Goal: Task Accomplishment & Management: Complete application form

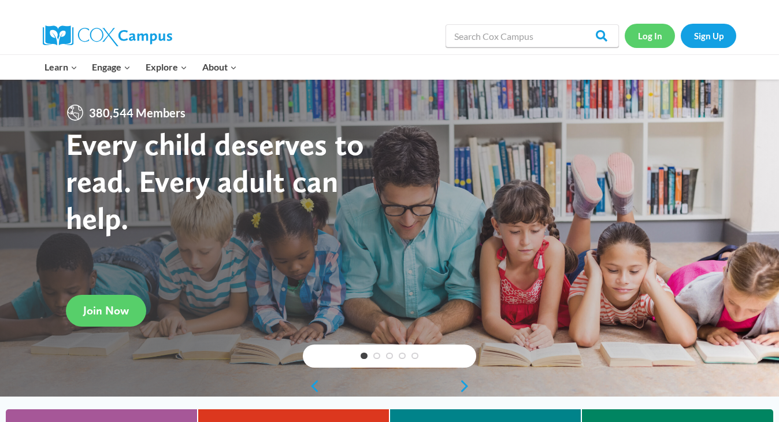
click at [652, 40] on link "Log In" at bounding box center [650, 36] width 50 height 24
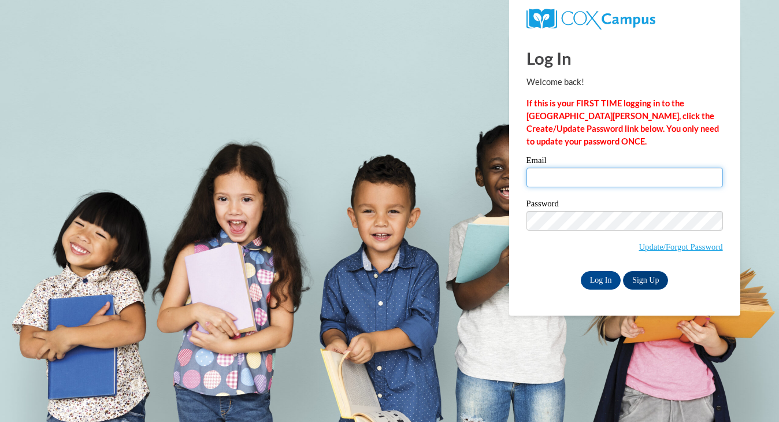
click at [541, 183] on input "Email" at bounding box center [624, 178] width 196 height 20
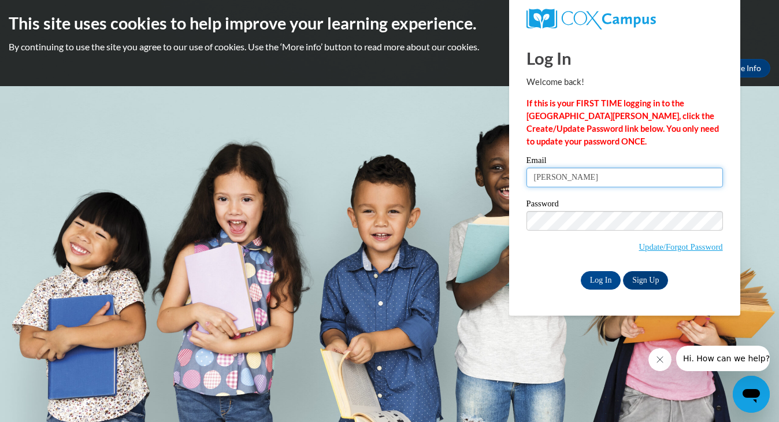
type input "lisa.dresen@franklin.k12.wi.us"
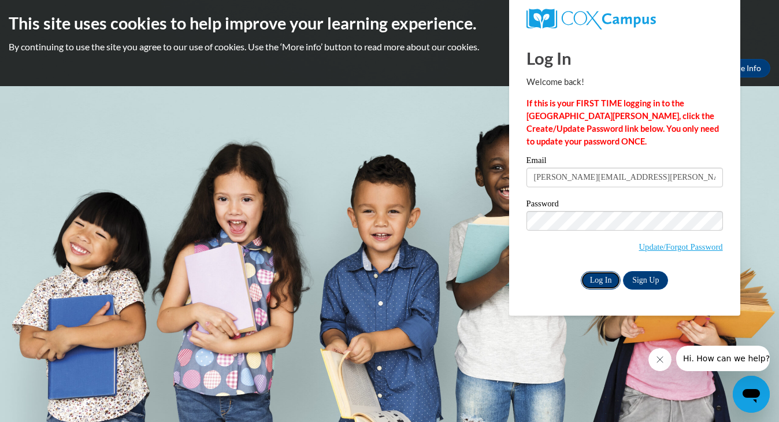
click at [599, 281] on input "Log In" at bounding box center [601, 280] width 40 height 18
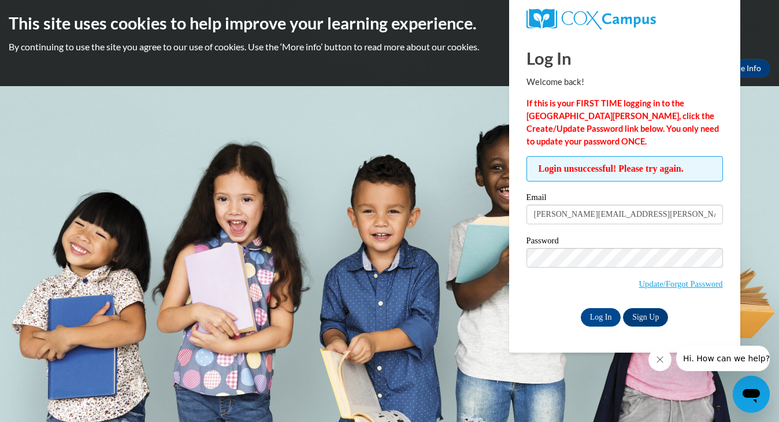
click at [746, 243] on body "This site uses cookies to help improve your learning experience. By continuing …" at bounding box center [389, 211] width 779 height 422
click at [604, 314] on input "Log In" at bounding box center [601, 317] width 40 height 18
click at [649, 284] on link "Update/Forgot Password" at bounding box center [681, 283] width 84 height 9
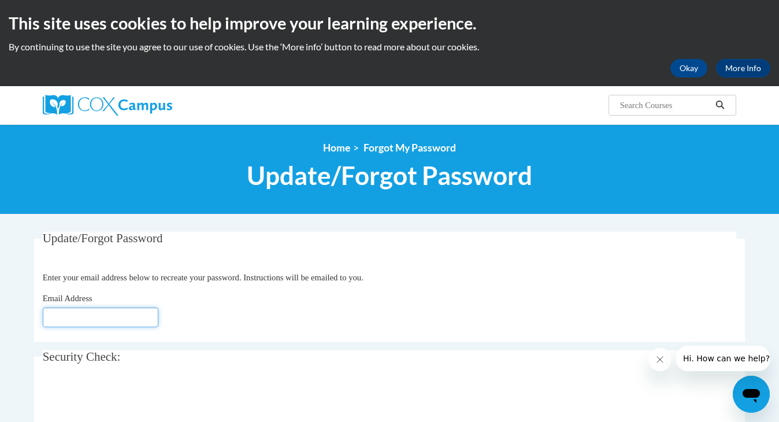
click at [131, 318] on input "Email Address" at bounding box center [101, 317] width 116 height 20
type input "[EMAIL_ADDRESS][DOMAIN_NAME]"
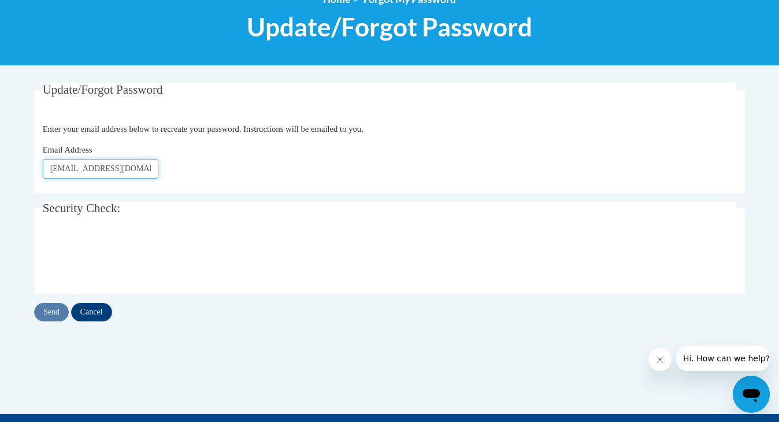
scroll to position [173, 0]
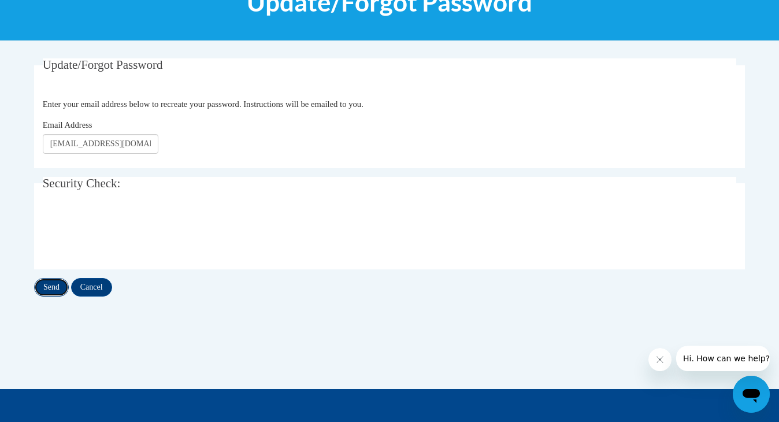
click at [50, 291] on input "Send" at bounding box center [51, 287] width 35 height 18
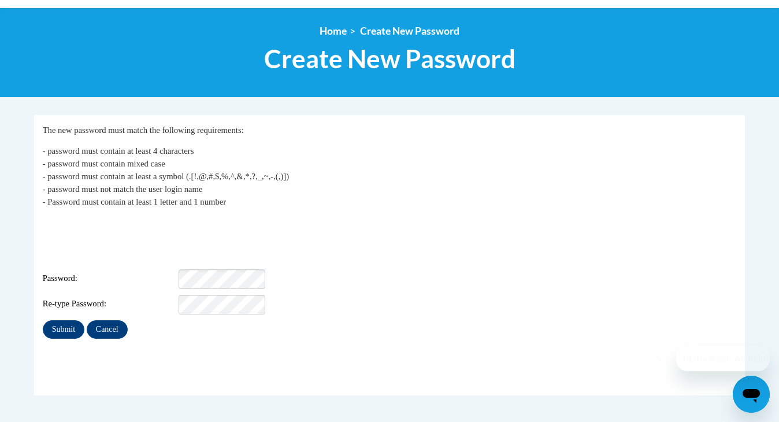
scroll to position [120, 0]
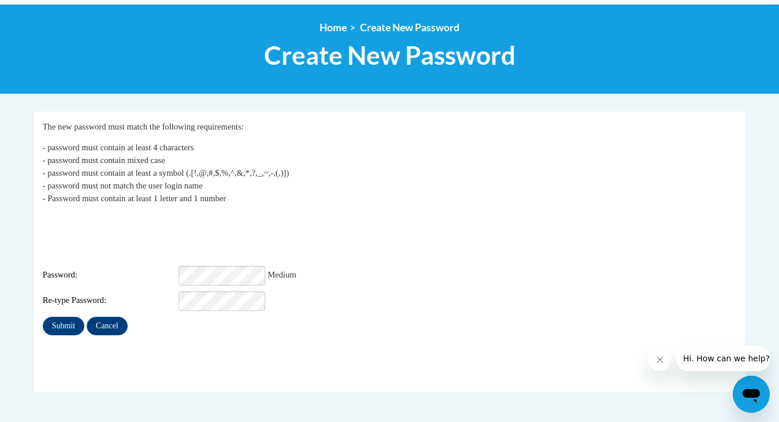
click at [411, 266] on div "Password: Medium" at bounding box center [390, 276] width 694 height 20
click at [59, 317] on input "Submit" at bounding box center [64, 326] width 42 height 18
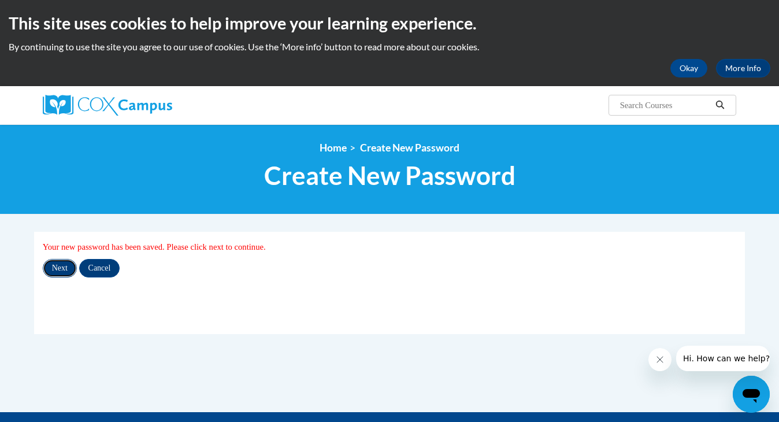
click at [65, 273] on input "Next" at bounding box center [60, 268] width 34 height 18
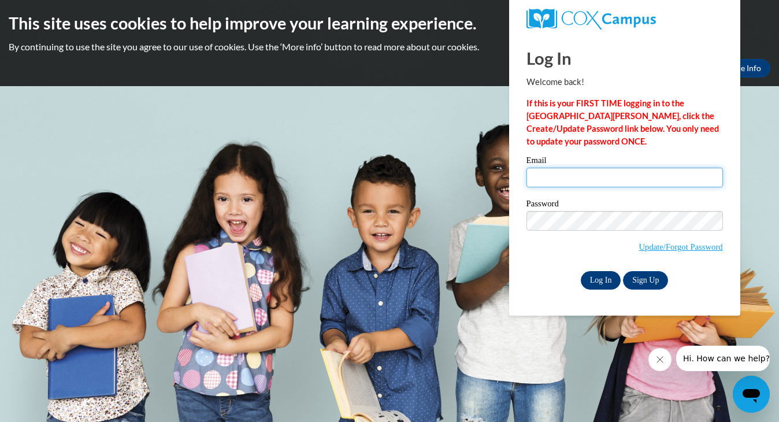
type input "[PERSON_NAME][EMAIL_ADDRESS][PERSON_NAME][PERSON_NAME][DOMAIN_NAME]"
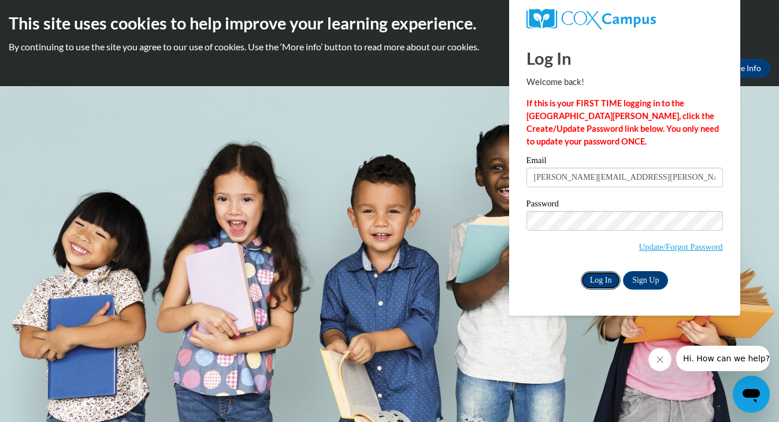
click at [606, 283] on input "Log In" at bounding box center [601, 280] width 40 height 18
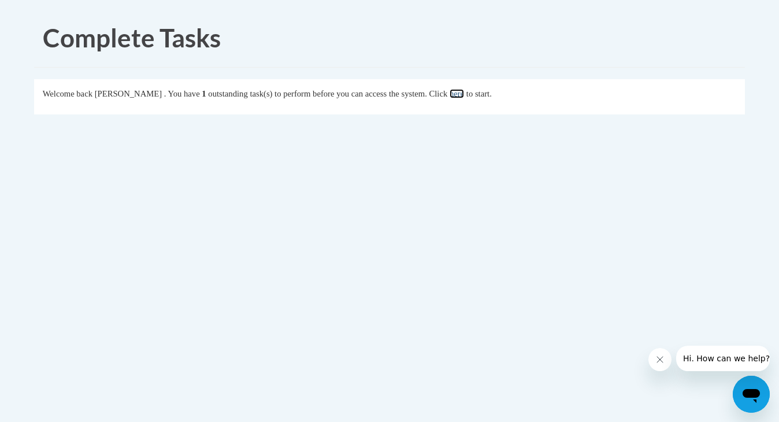
click at [464, 94] on link "here" at bounding box center [457, 93] width 14 height 9
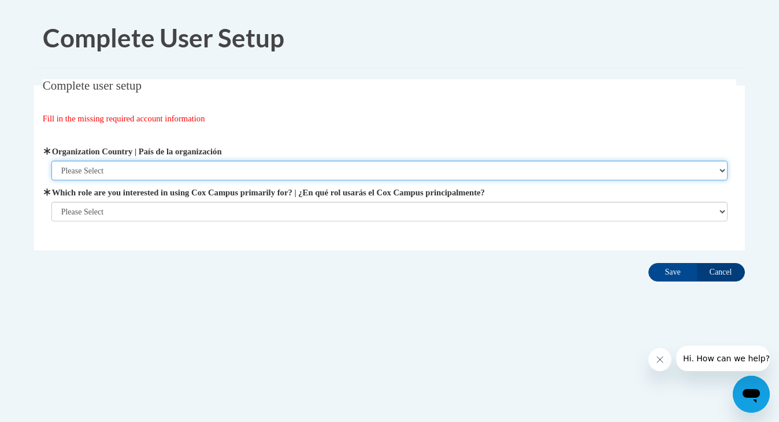
click at [191, 170] on select "Please Select United States | Estados Unidos Outside of the United States | Fue…" at bounding box center [389, 171] width 677 height 20
select select "ad49bcad-a171-4b2e-b99c-48b446064914"
click at [51, 161] on select "Please Select United States | Estados Unidos Outside of the United States | Fue…" at bounding box center [389, 171] width 677 height 20
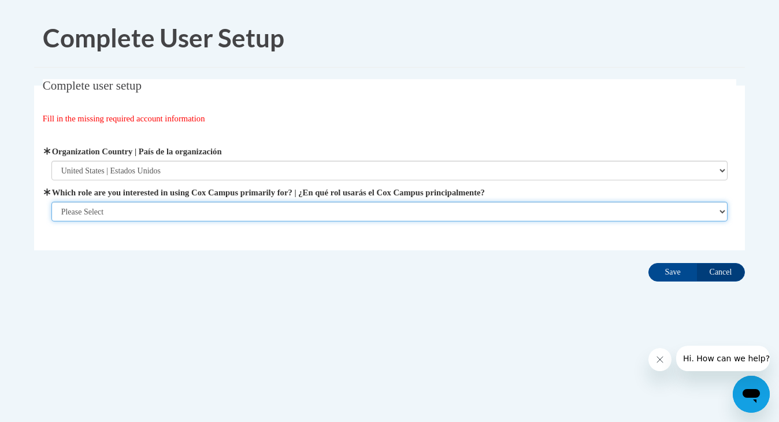
click at [189, 212] on select "Please Select College/University | Colegio/Universidad Community/Nonprofit Part…" at bounding box center [389, 212] width 677 height 20
select select "fbf2d438-af2f-41f8-98f1-81c410e29de3"
click at [51, 221] on select "Please Select College/University | Colegio/Universidad Community/Nonprofit Part…" at bounding box center [389, 212] width 677 height 20
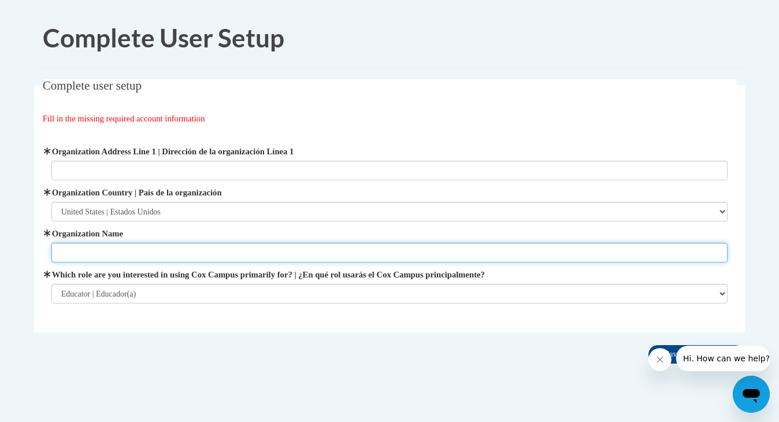
click at [127, 252] on input "Organization Name" at bounding box center [389, 253] width 677 height 20
type input "Franklin Public Schools"
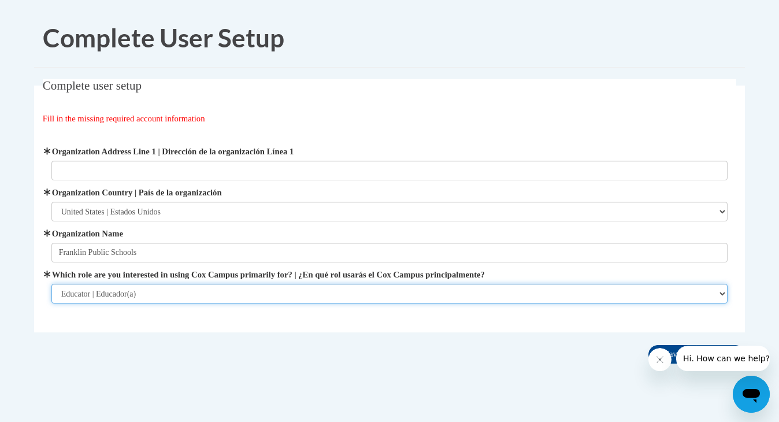
click at [174, 300] on select "Please Select College/University | Colegio/Universidad Community/Nonprofit Part…" at bounding box center [389, 294] width 677 height 20
click at [51, 284] on select "Please Select College/University | Colegio/Universidad Community/Nonprofit Part…" at bounding box center [389, 294] width 677 height 20
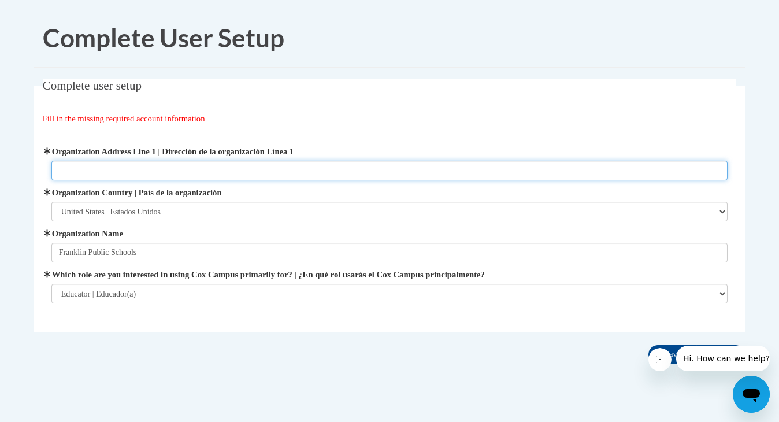
click at [162, 171] on input "Organization Address Line 1 | Dirección de la organización Línea 1" at bounding box center [389, 171] width 677 height 20
paste input "7620 South 83rd Street"
type input "7620 South 83rd Street"
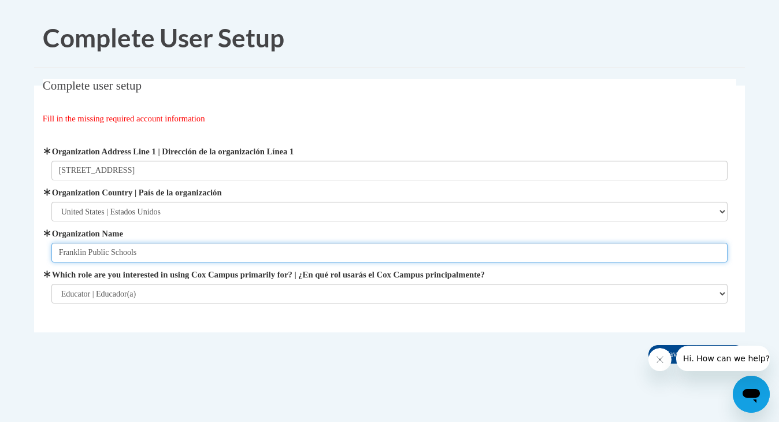
drag, startPoint x: 177, startPoint y: 255, endPoint x: 23, endPoint y: 244, distance: 154.7
click at [23, 244] on body "Complete User Setup Complete user setup Fill in the missing required account in…" at bounding box center [389, 222] width 779 height 445
type input "Ben Franklin Elementary"
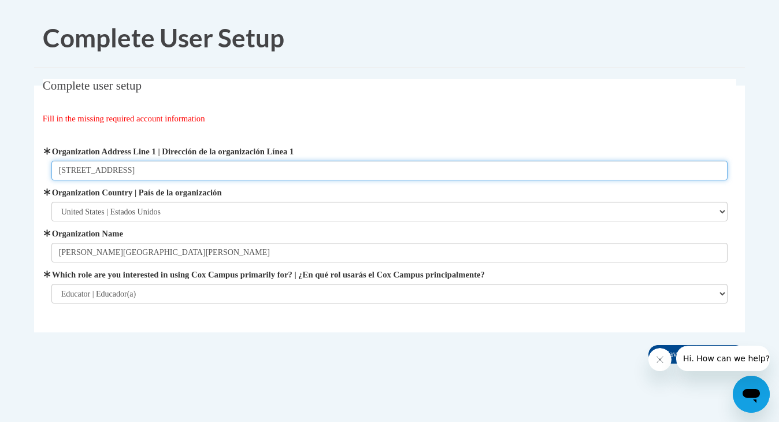
click at [161, 171] on input "7620 South 83rd Street" at bounding box center [389, 171] width 677 height 20
type input "7620 South 83rd Street, Franklin, WI 53132"
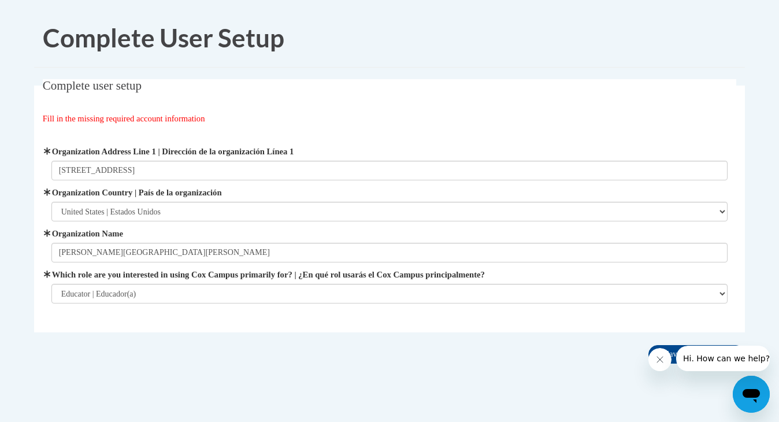
click at [663, 364] on button "Close message from company" at bounding box center [659, 359] width 23 height 23
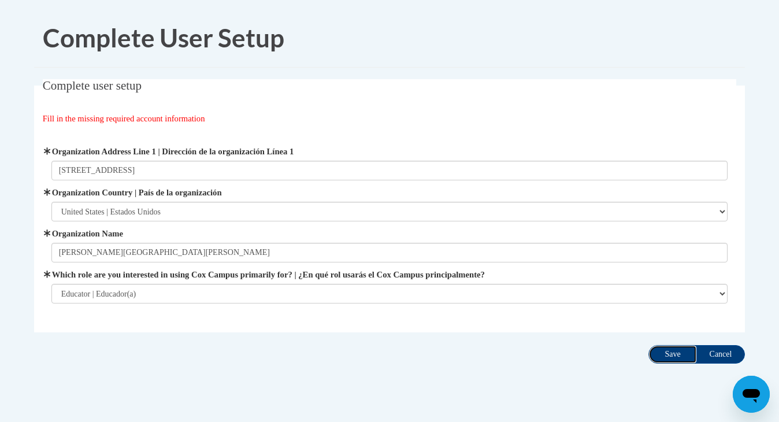
click at [673, 357] on input "Save" at bounding box center [672, 354] width 49 height 18
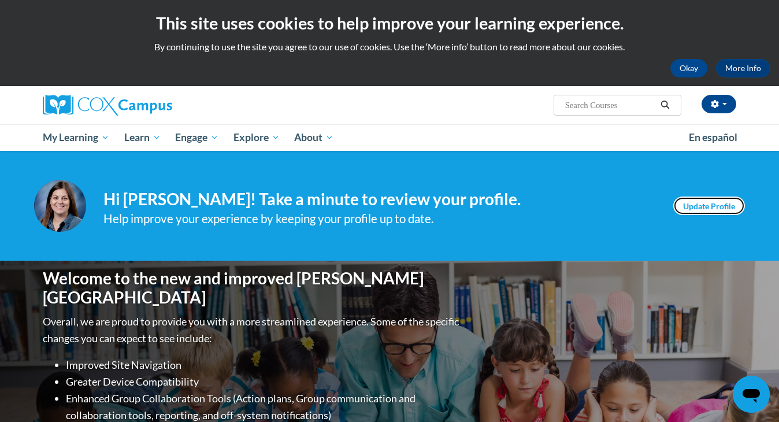
click at [701, 205] on link "Update Profile" at bounding box center [709, 205] width 72 height 18
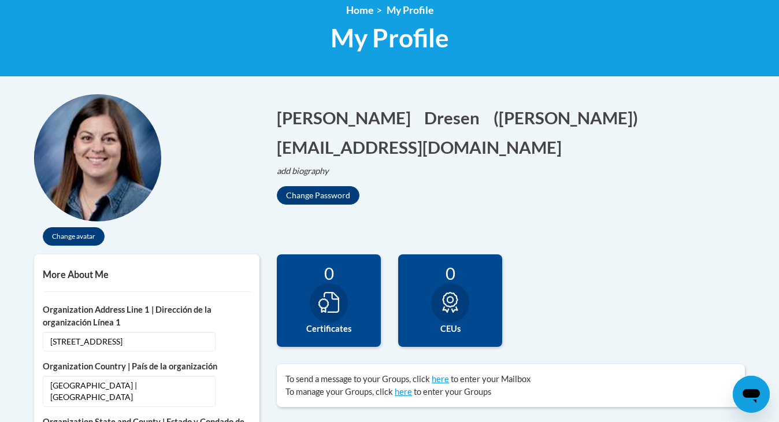
scroll to position [165, 0]
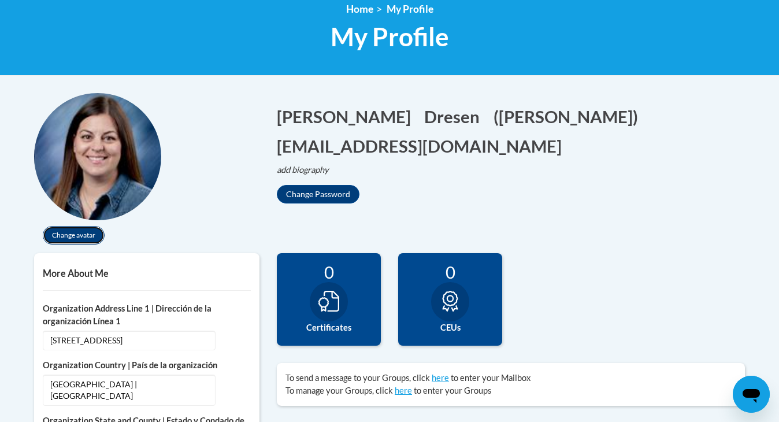
click at [83, 232] on button "Change avatar" at bounding box center [74, 235] width 62 height 18
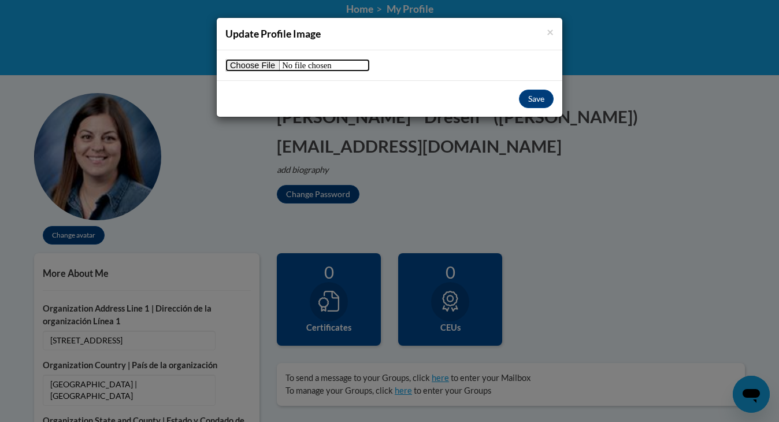
click at [265, 63] on input "file" at bounding box center [297, 65] width 144 height 13
type input "C:\fakepath\Dresen, Lisa.jpg"
click at [541, 104] on button "Save" at bounding box center [536, 99] width 35 height 18
click at [536, 99] on button "Save" at bounding box center [536, 99] width 35 height 18
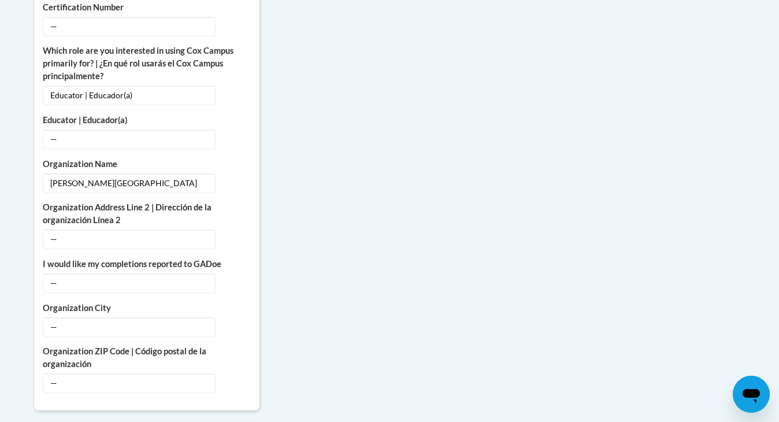
scroll to position [752, 0]
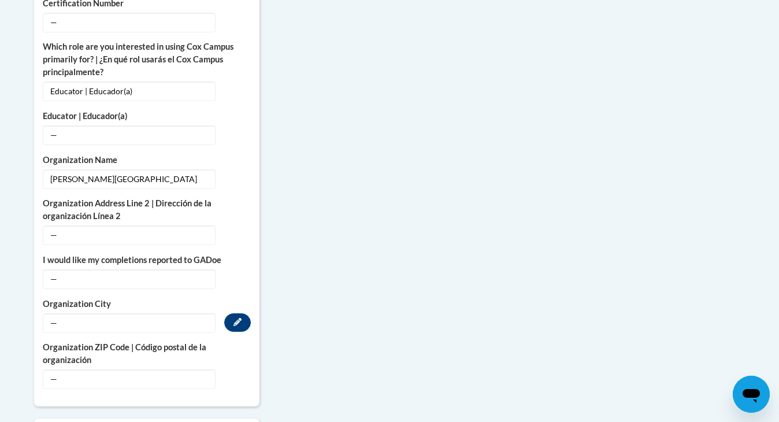
click at [91, 313] on span "—" at bounding box center [129, 323] width 173 height 20
click at [235, 318] on icon "Custom profile fields" at bounding box center [237, 322] width 8 height 8
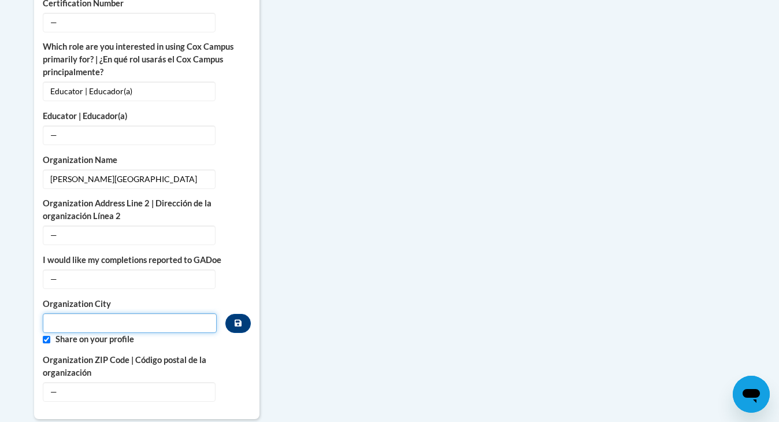
click at [160, 315] on input "Metadata input" at bounding box center [130, 323] width 174 height 20
type input "Franklin"
click at [243, 314] on button "Custom profile fields" at bounding box center [237, 323] width 25 height 19
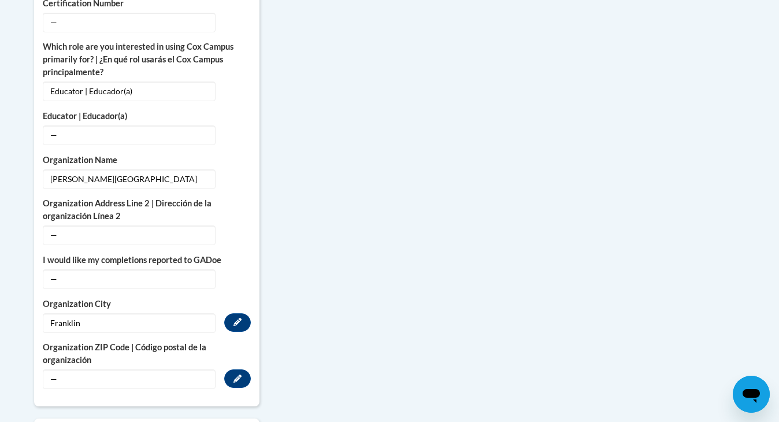
click at [162, 373] on span "—" at bounding box center [129, 379] width 173 height 20
click at [235, 374] on icon "Custom profile fields" at bounding box center [237, 378] width 8 height 8
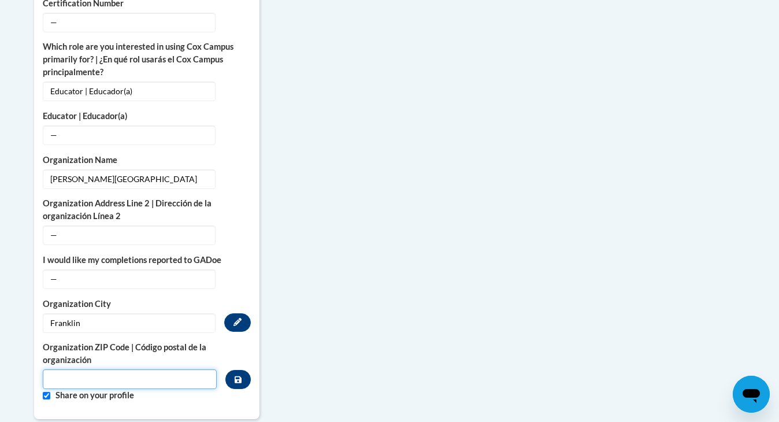
click at [196, 369] on input "Metadata input" at bounding box center [130, 379] width 174 height 20
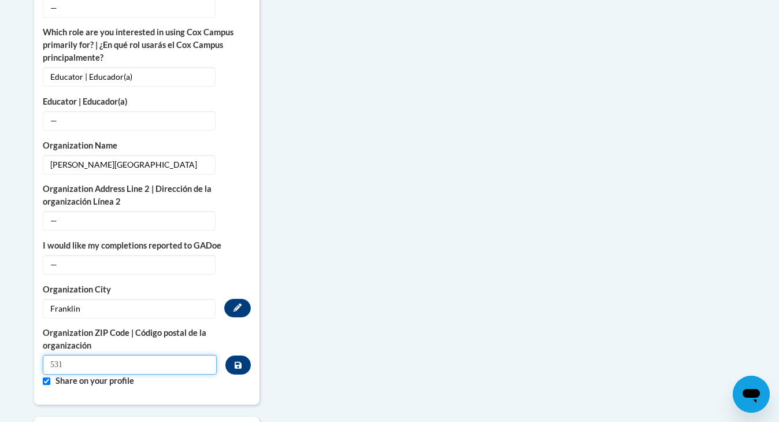
scroll to position [797, 0]
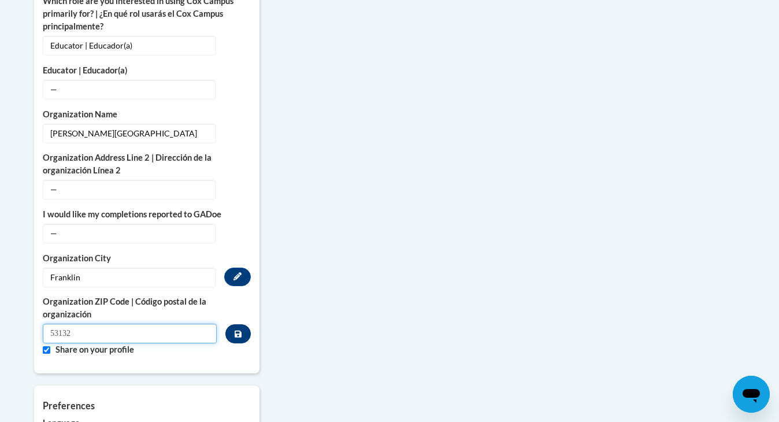
type input "53132"
click at [235, 330] on icon "Custom profile fields" at bounding box center [238, 333] width 7 height 7
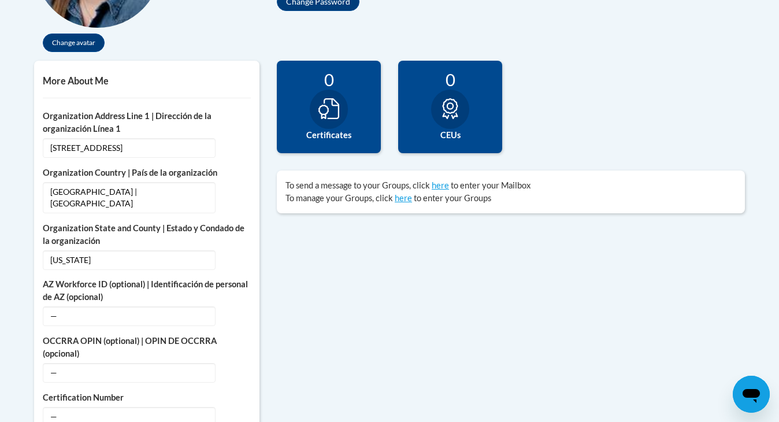
scroll to position [345, 0]
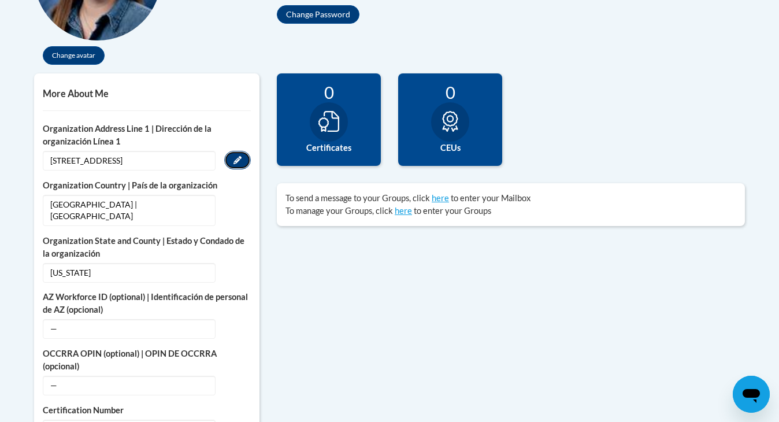
click at [236, 158] on icon "Custom profile fields" at bounding box center [237, 160] width 8 height 8
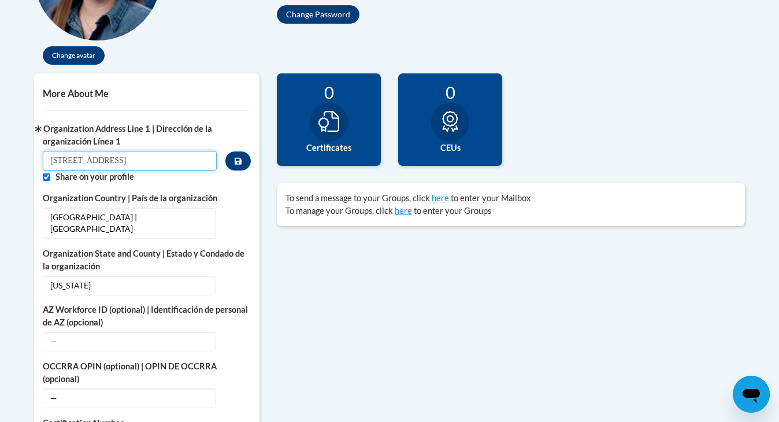
drag, startPoint x: 207, startPoint y: 160, endPoint x: 141, endPoint y: 160, distance: 65.9
click at [141, 160] on input "7620 South 83rd Street, Franklin, WI 53132" at bounding box center [130, 161] width 174 height 20
type input "7620 South 83rd Street"
click at [237, 165] on button "Custom profile fields" at bounding box center [237, 160] width 25 height 19
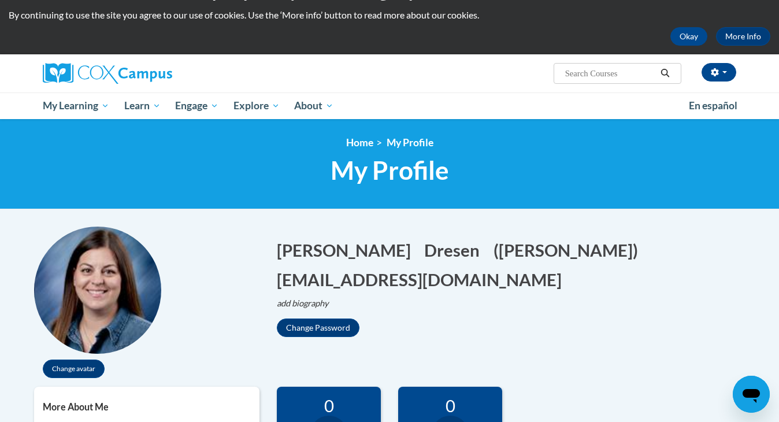
scroll to position [0, 0]
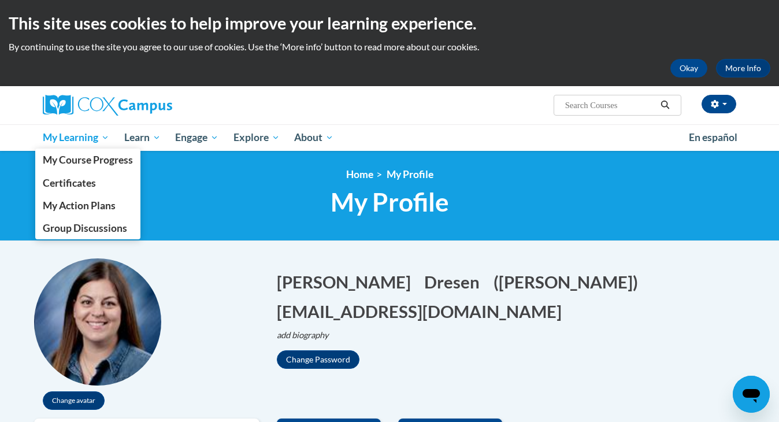
click at [79, 139] on span "My Learning" at bounding box center [76, 138] width 66 height 14
click at [76, 162] on span "My Course Progress" at bounding box center [88, 160] width 90 height 12
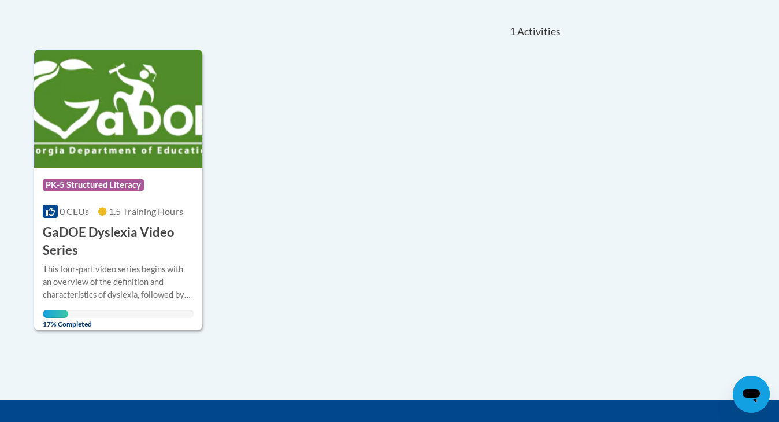
scroll to position [250, 0]
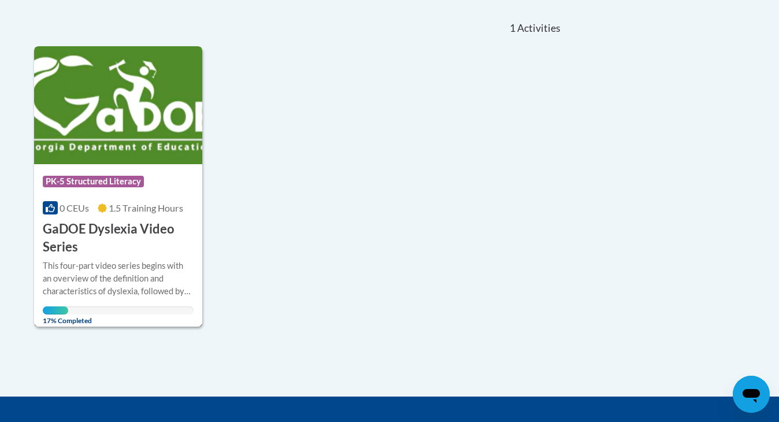
click at [84, 202] on span "0 CEUs" at bounding box center [74, 207] width 29 height 11
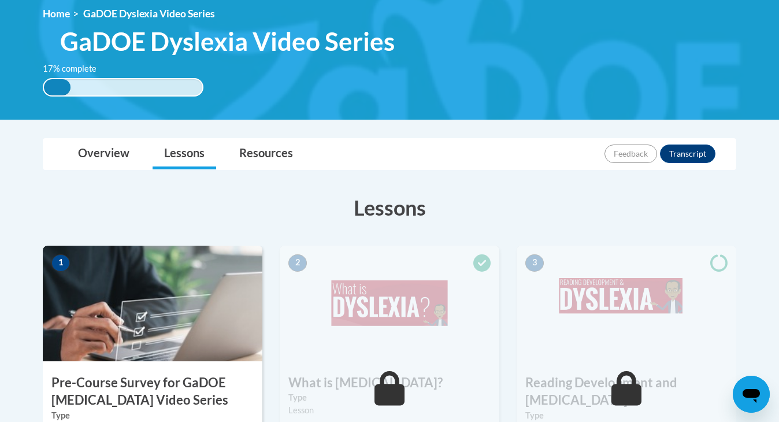
scroll to position [164, 0]
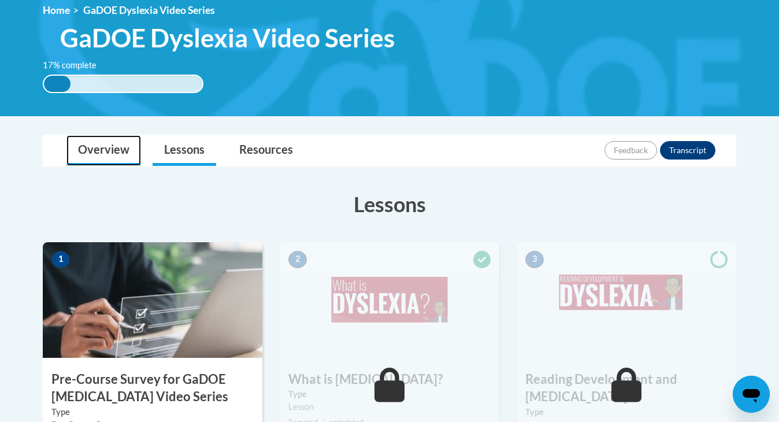
click at [114, 142] on link "Overview" at bounding box center [103, 150] width 75 height 31
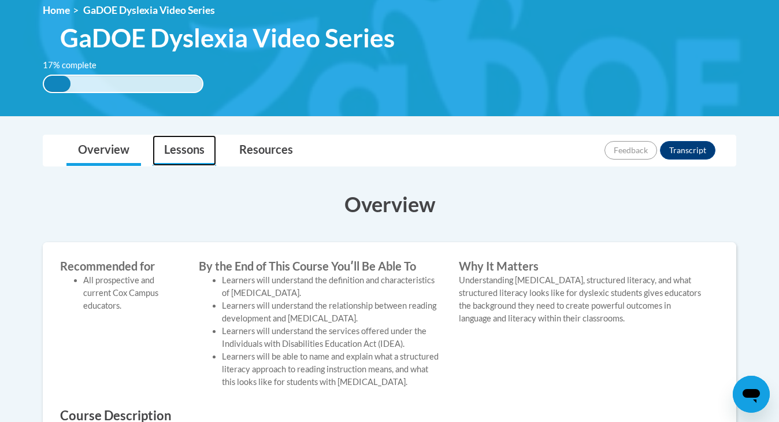
click at [190, 153] on link "Lessons" at bounding box center [185, 150] width 64 height 31
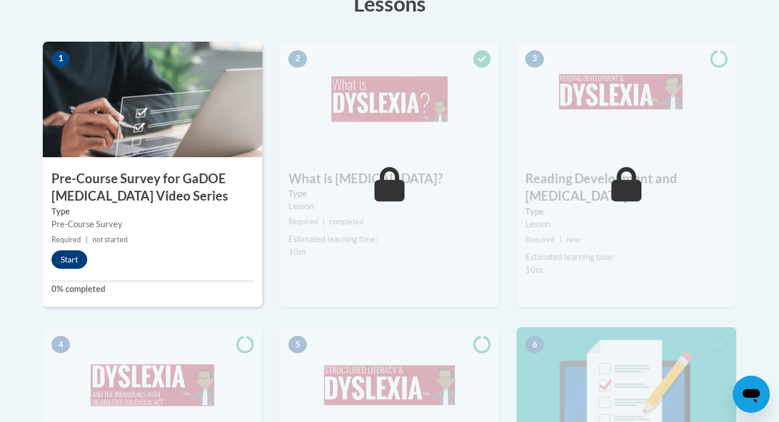
scroll to position [376, 0]
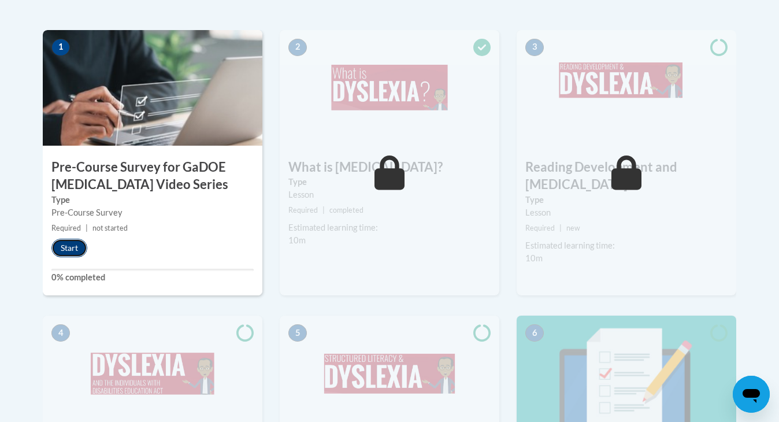
click at [82, 246] on button "Start" at bounding box center [69, 248] width 36 height 18
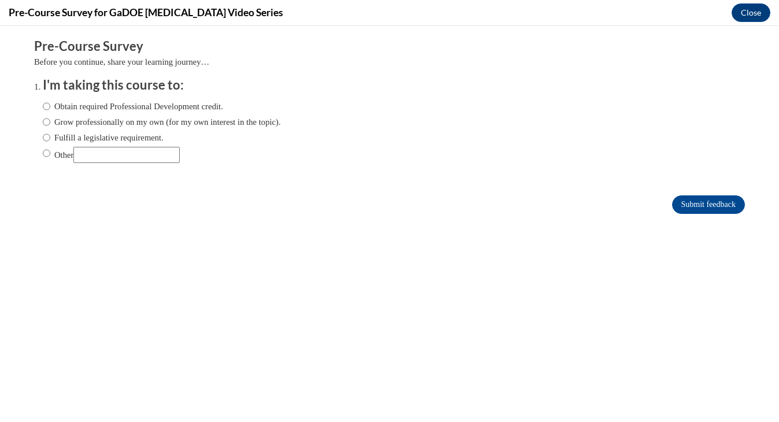
scroll to position [0, 0]
click at [47, 139] on input "Fulfill a legislative requirement." at bounding box center [47, 137] width 8 height 13
radio input "true"
click at [679, 207] on input "Submit feedback" at bounding box center [708, 204] width 73 height 18
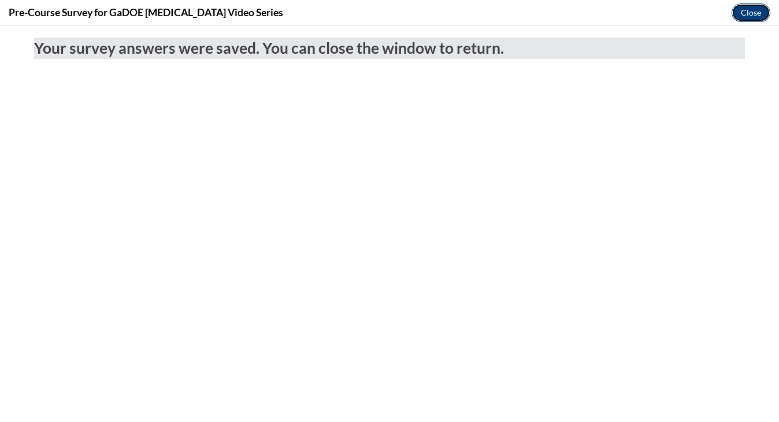
click at [756, 18] on button "Close" at bounding box center [750, 12] width 39 height 18
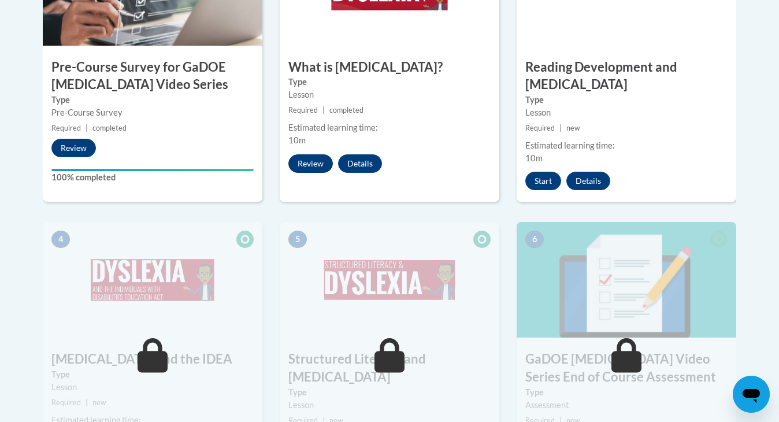
scroll to position [298, 0]
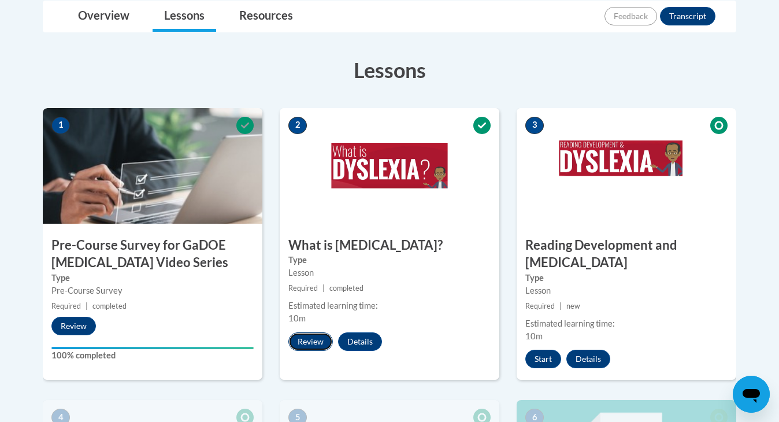
click at [318, 342] on button "Review" at bounding box center [310, 341] width 44 height 18
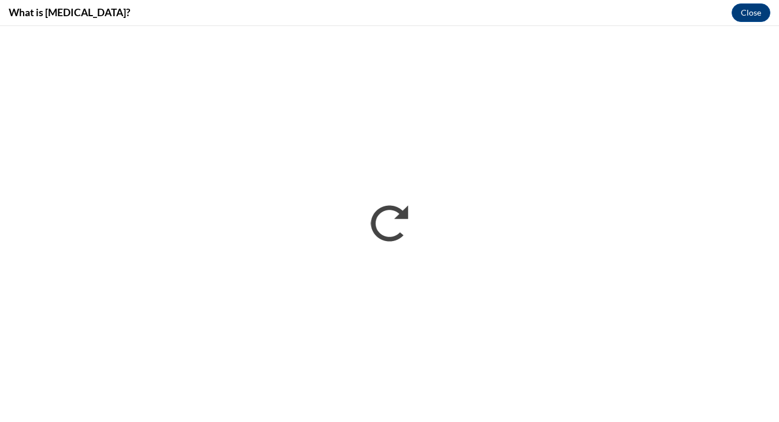
scroll to position [0, 0]
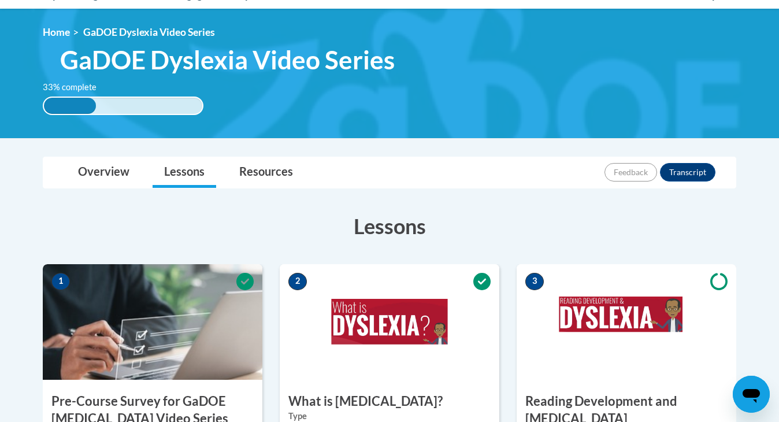
scroll to position [140, 0]
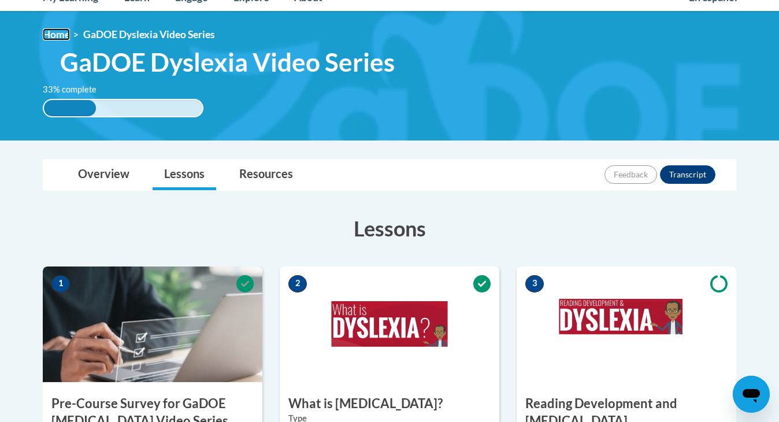
click at [59, 32] on link "Home" at bounding box center [56, 34] width 27 height 12
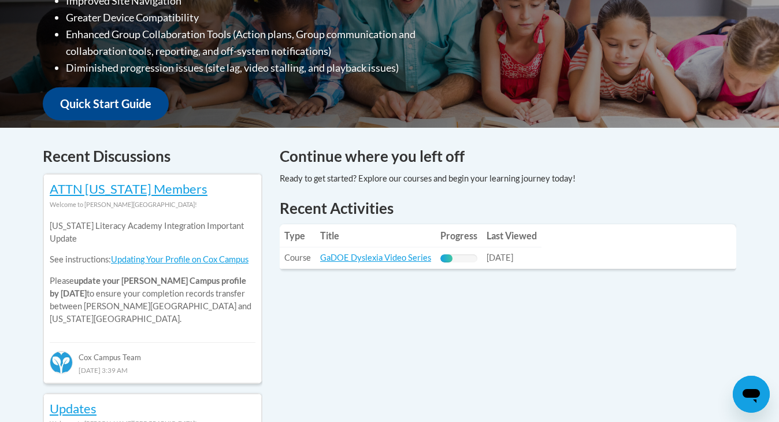
scroll to position [283, 0]
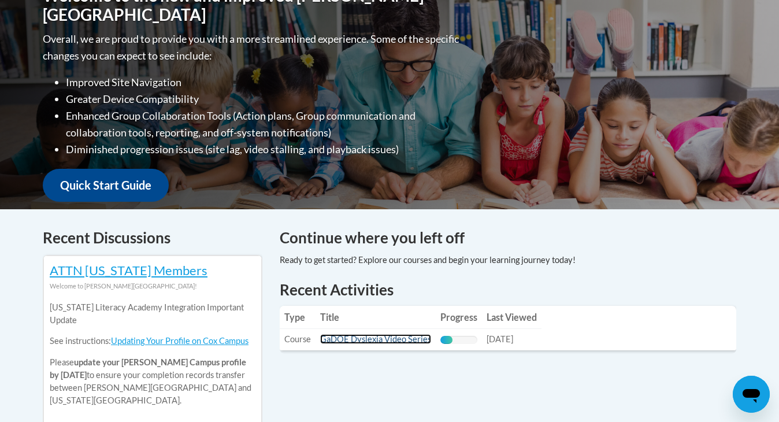
click at [352, 339] on link "GaDOE Dyslexia Video Series" at bounding box center [375, 339] width 111 height 10
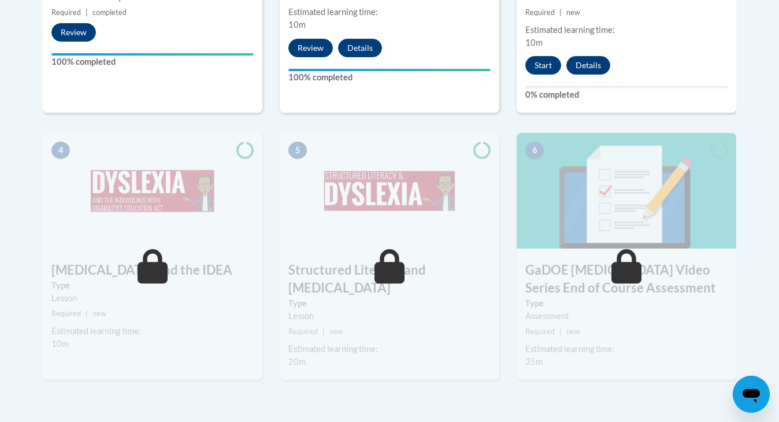
scroll to position [595, 0]
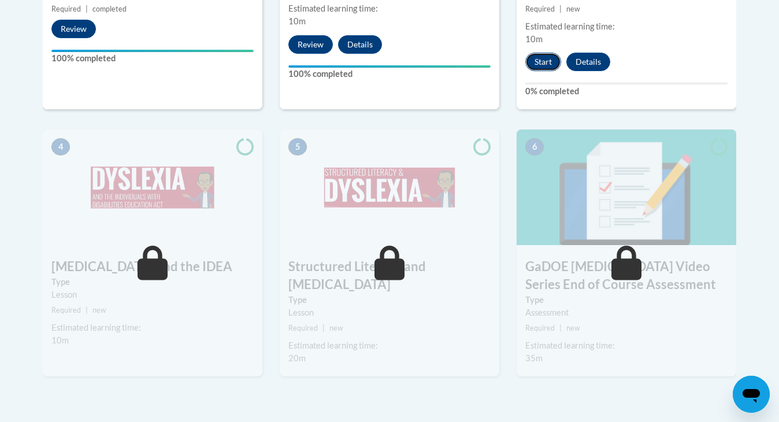
click at [551, 53] on button "Start" at bounding box center [543, 62] width 36 height 18
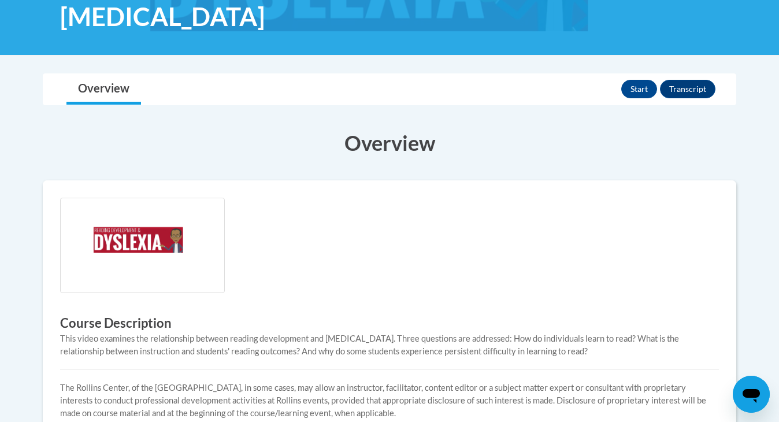
scroll to position [184, 0]
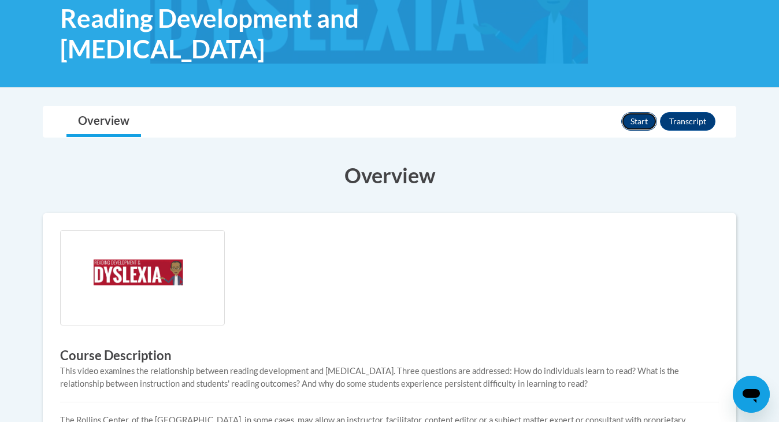
click at [636, 117] on button "Start" at bounding box center [639, 121] width 36 height 18
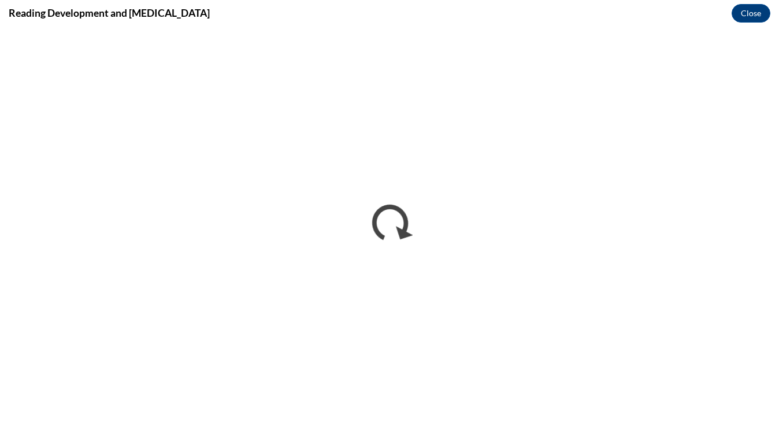
scroll to position [0, 0]
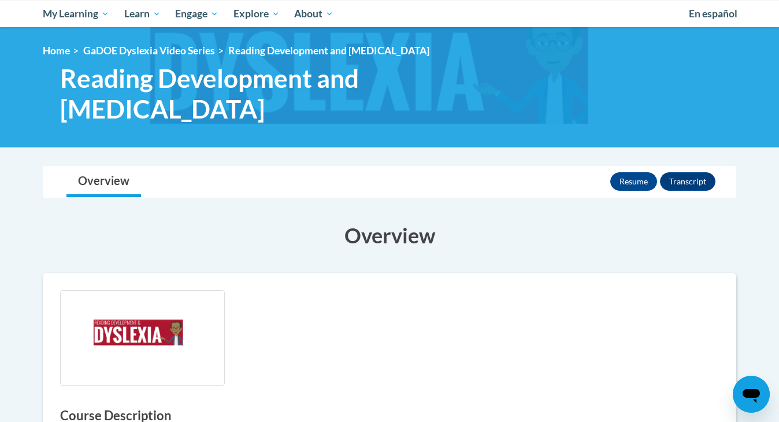
scroll to position [35, 0]
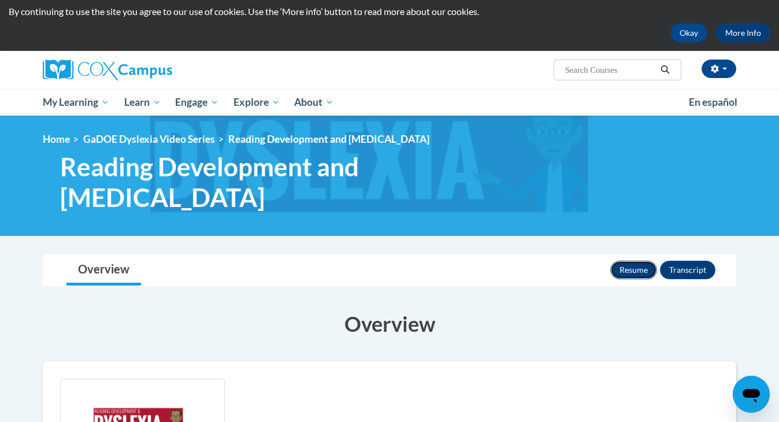
click at [627, 273] on button "Resume" at bounding box center [633, 270] width 47 height 18
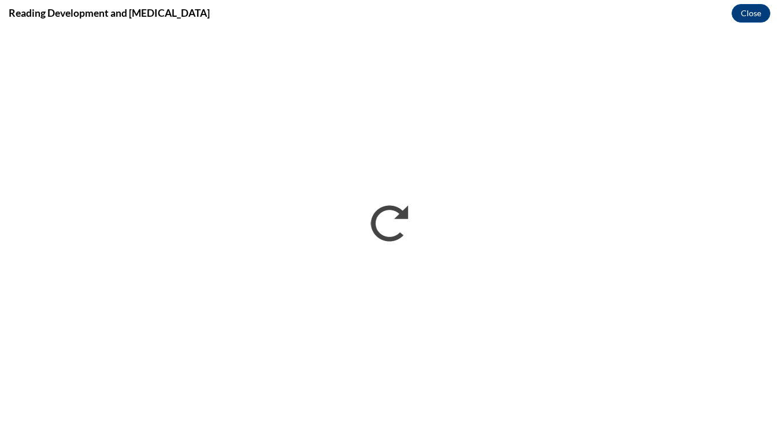
scroll to position [0, 0]
drag, startPoint x: 749, startPoint y: 19, endPoint x: 749, endPoint y: 12, distance: 7.5
click at [749, 19] on button "Close" at bounding box center [750, 13] width 39 height 18
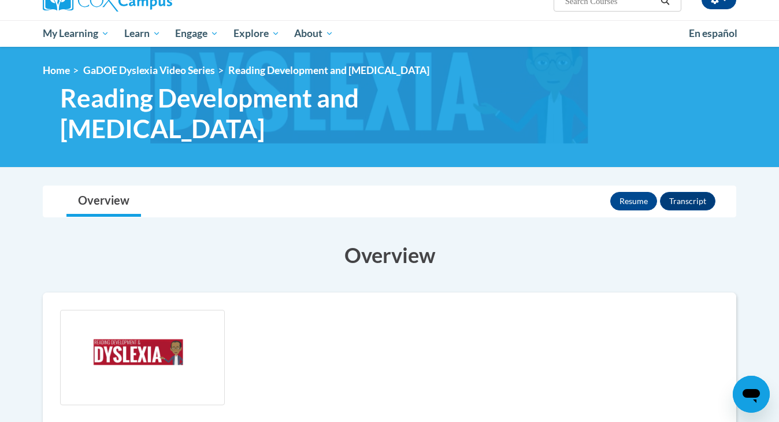
scroll to position [13, 0]
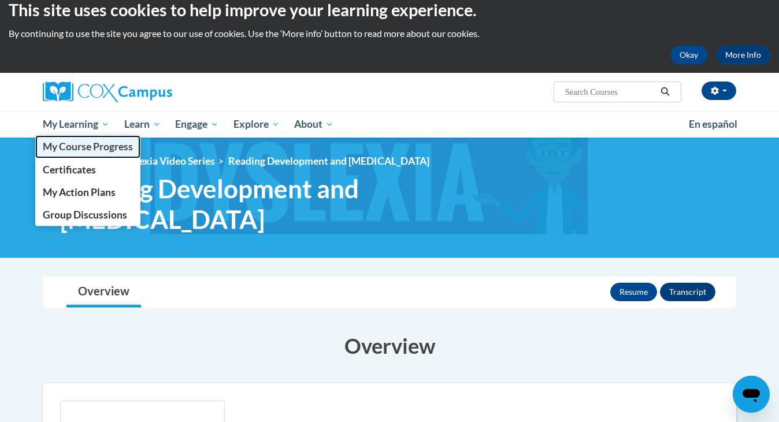
click at [74, 145] on span "My Course Progress" at bounding box center [88, 146] width 90 height 12
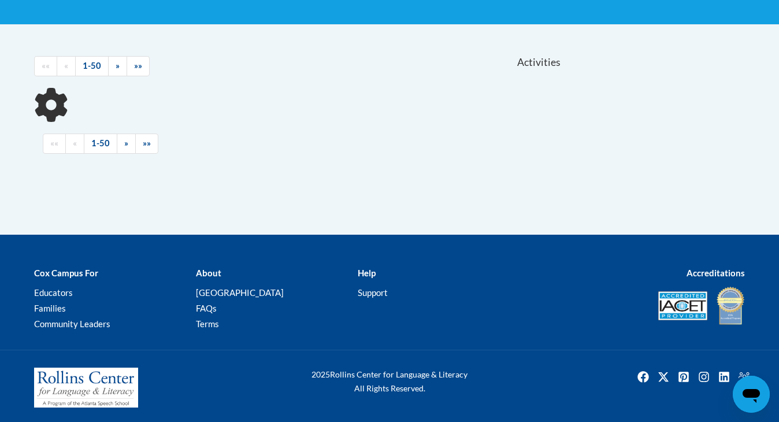
scroll to position [219, 0]
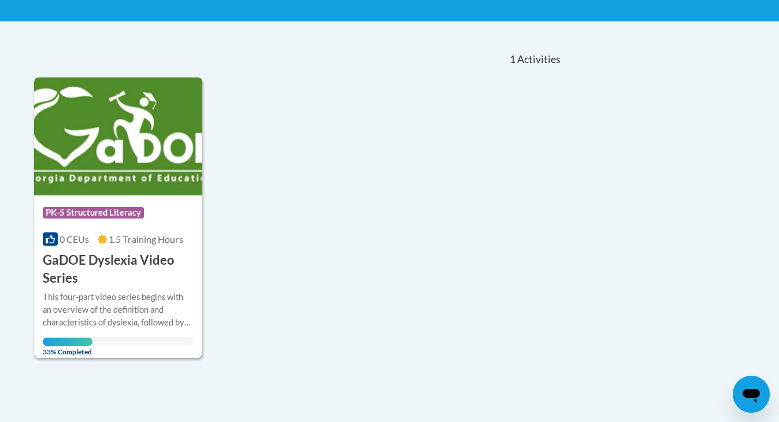
click at [107, 290] on div at bounding box center [118, 290] width 151 height 1
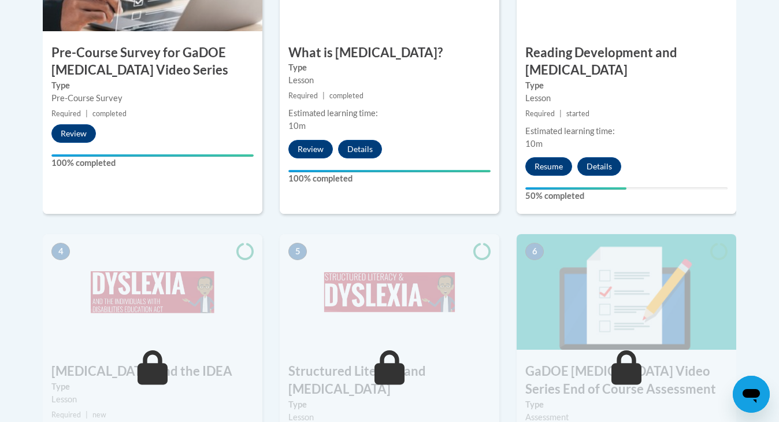
scroll to position [477, 0]
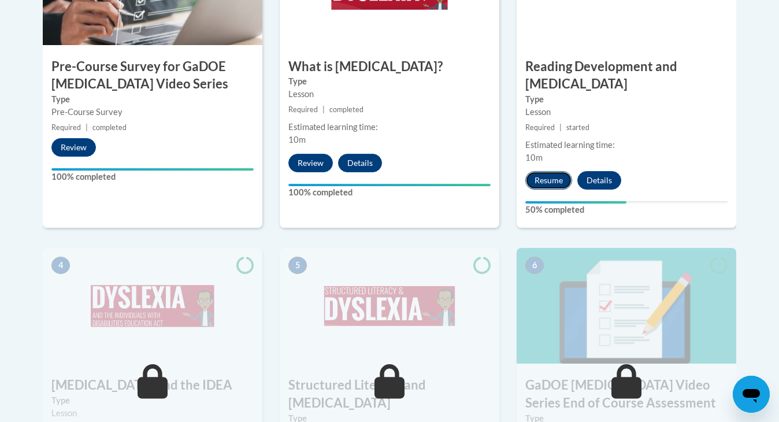
click at [549, 171] on button "Resume" at bounding box center [548, 180] width 47 height 18
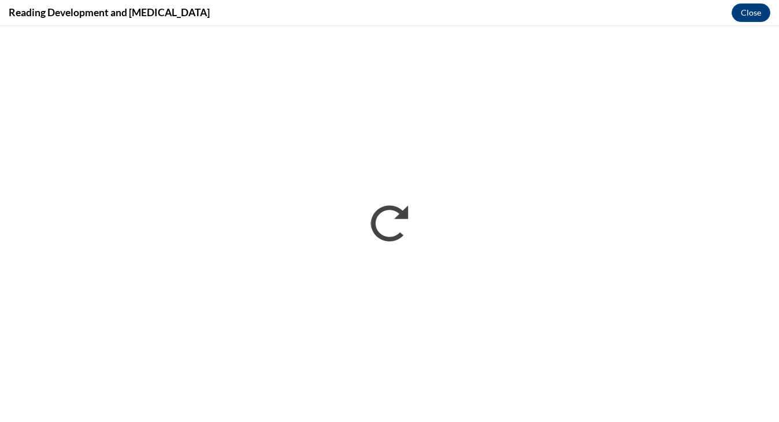
scroll to position [0, 0]
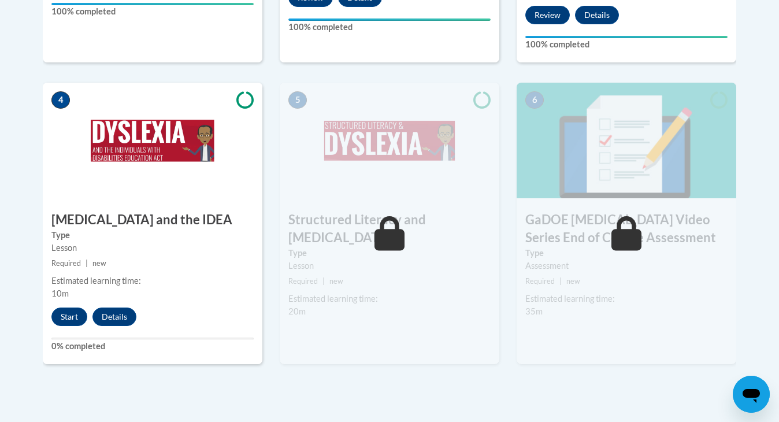
scroll to position [644, 0]
